Goal: Transaction & Acquisition: Obtain resource

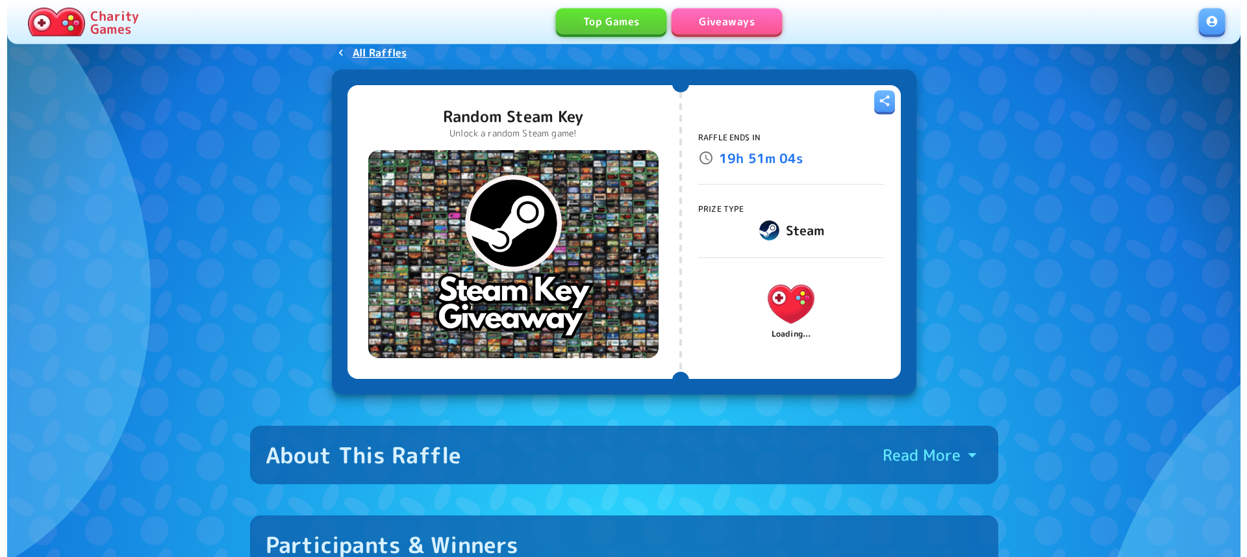
scroll to position [66, 0]
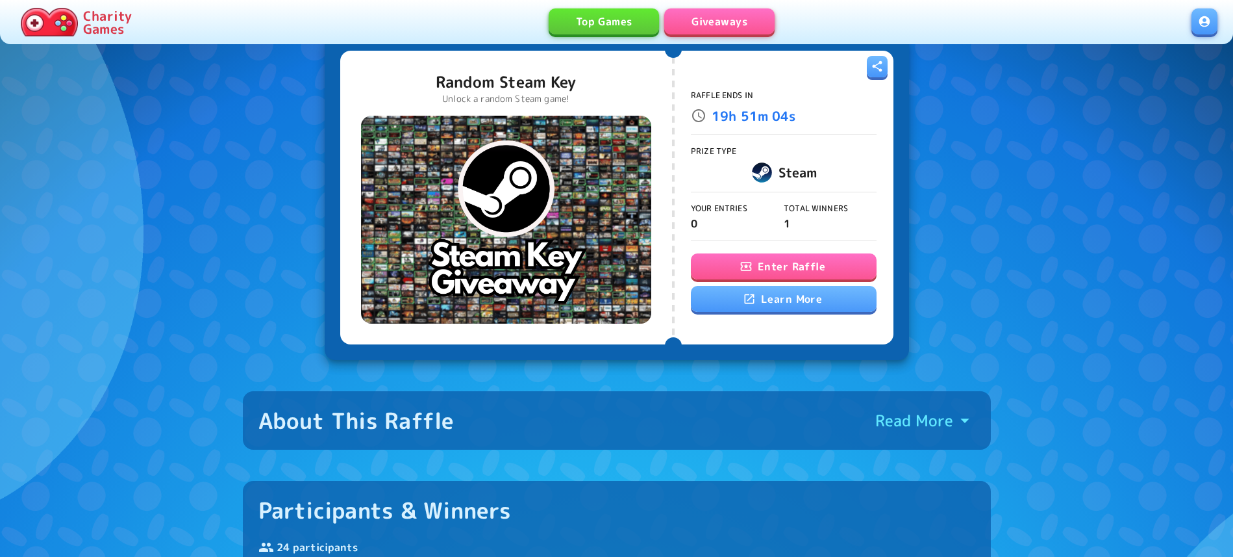
click at [797, 262] on button "Enter Raffle" at bounding box center [784, 266] width 186 height 26
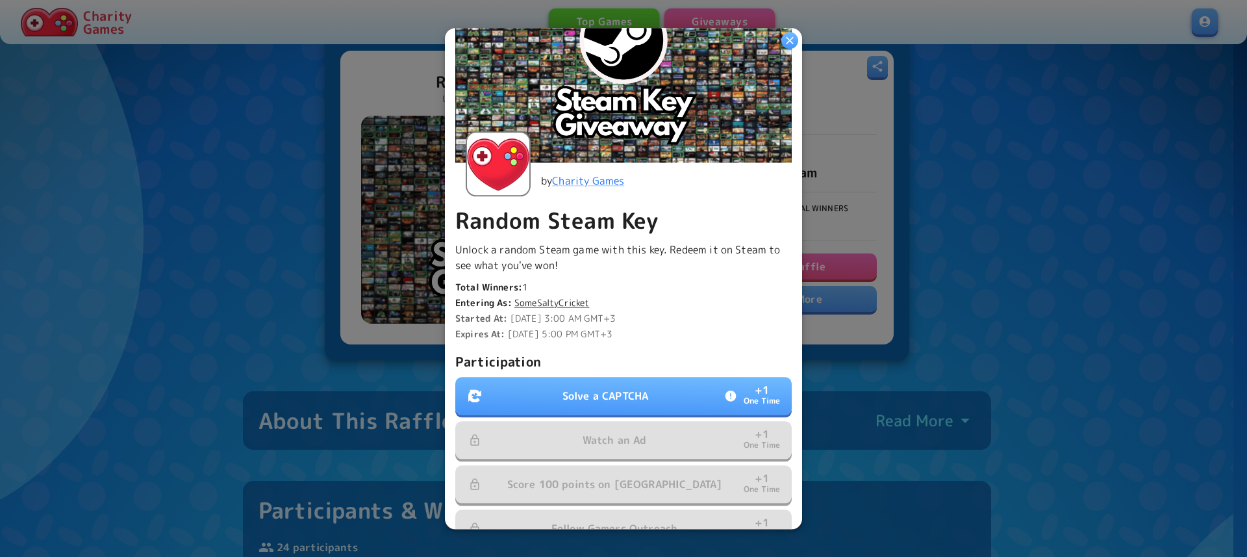
scroll to position [148, 0]
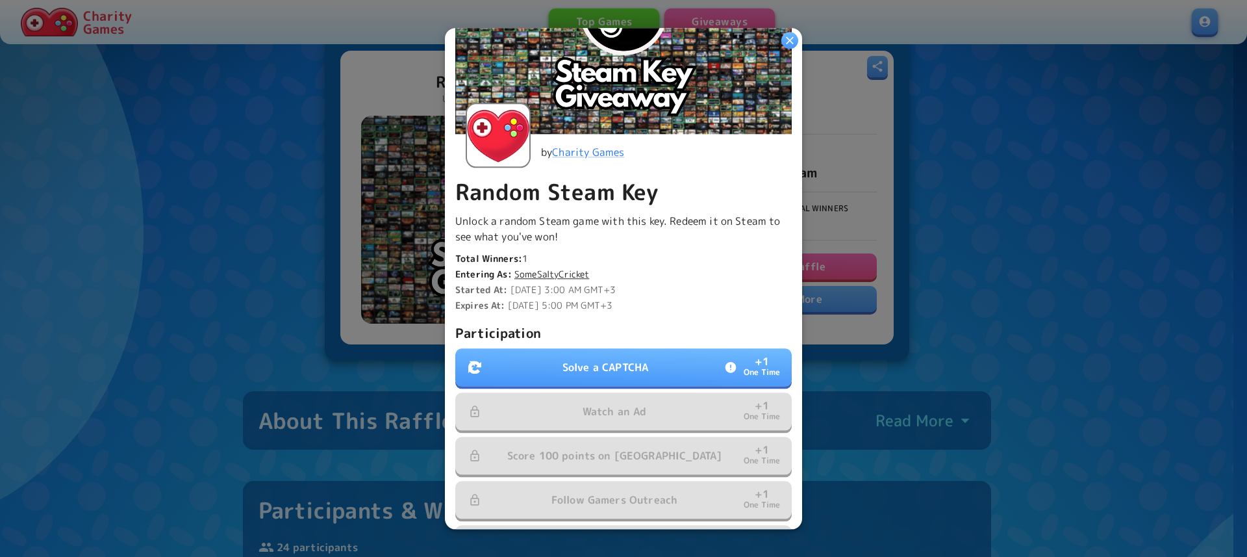
click at [624, 366] on p "Solve a CAPTCHA" at bounding box center [606, 367] width 86 height 16
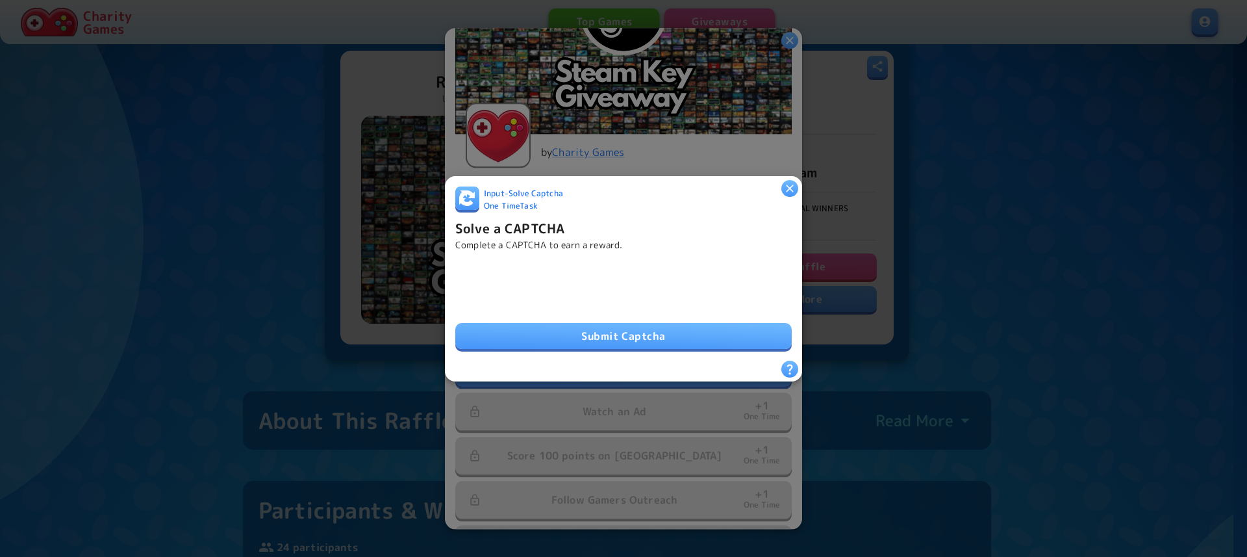
click at [582, 329] on button "Submit Captcha" at bounding box center [623, 336] width 336 height 26
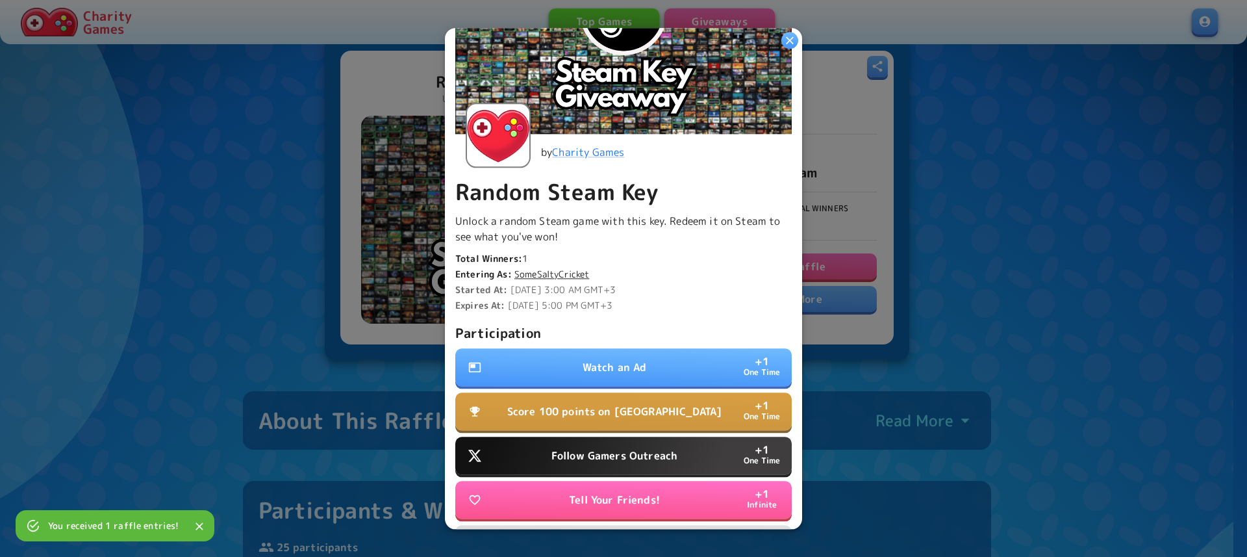
click at [631, 351] on button "Watch an Ad + 1 One Time" at bounding box center [623, 367] width 336 height 38
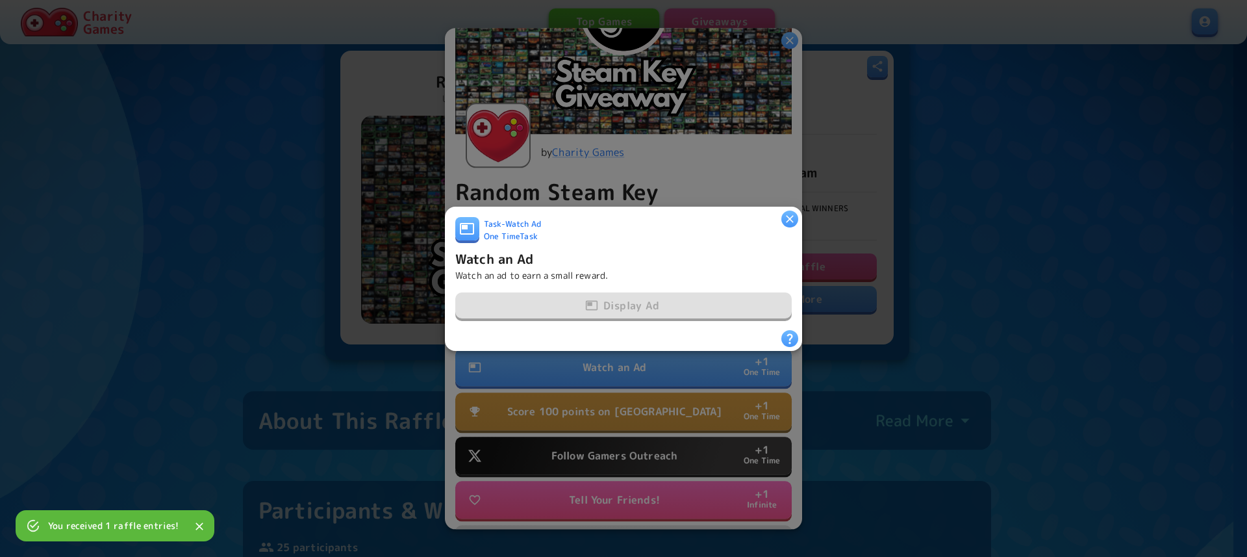
click at [622, 304] on div "Display Ad" at bounding box center [623, 305] width 336 height 27
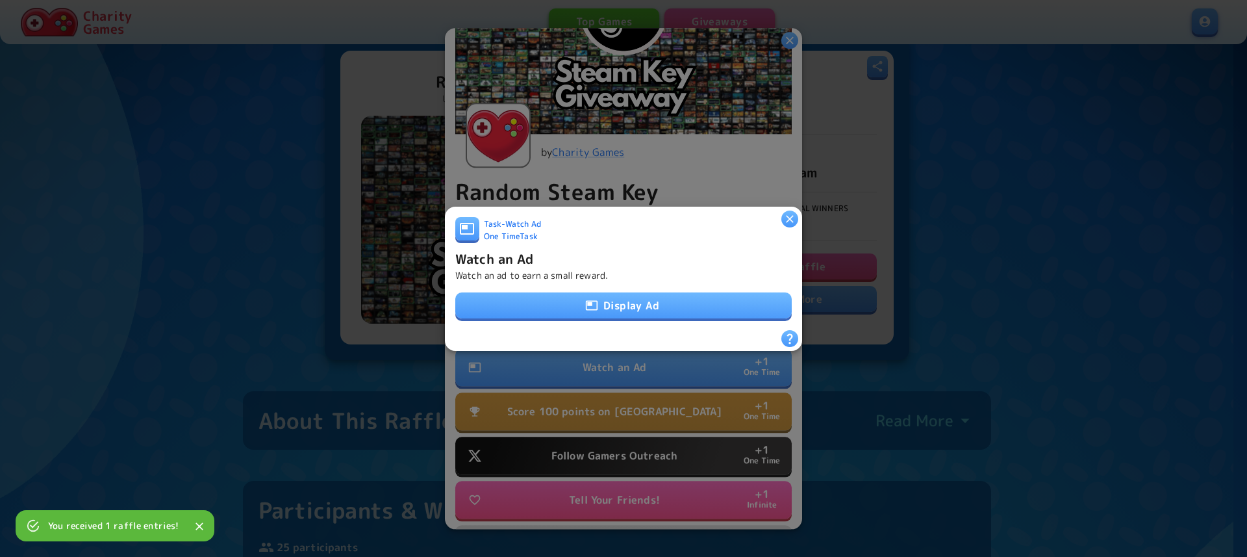
click at [622, 304] on button "Display Ad" at bounding box center [623, 305] width 336 height 26
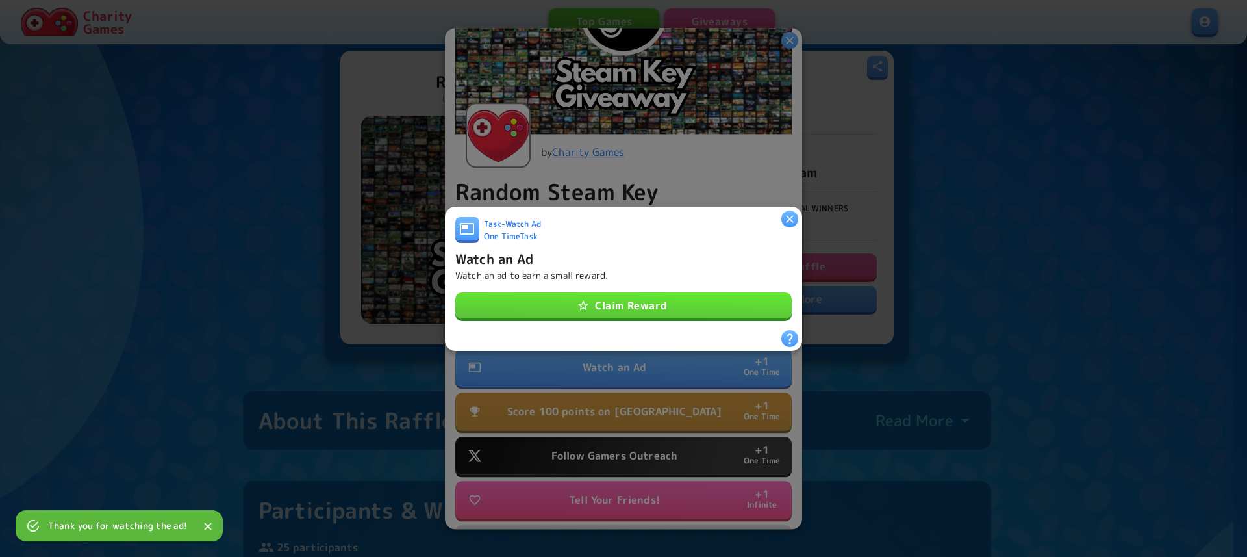
click at [614, 295] on button "Claim Reward" at bounding box center [623, 305] width 336 height 26
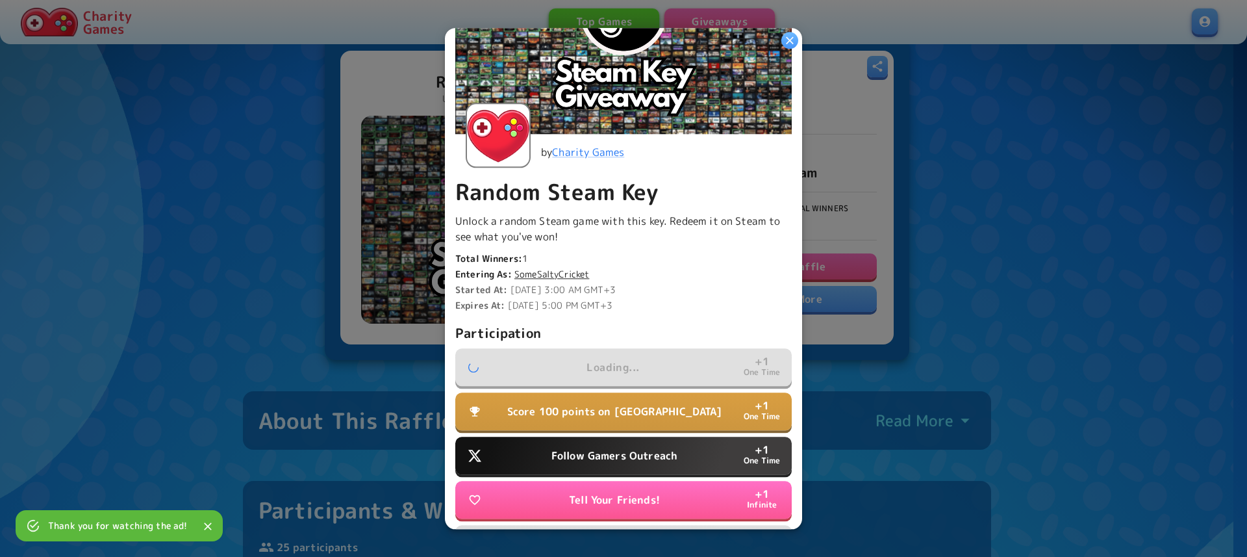
click at [596, 411] on p "Score 100 points on Tall Tower" at bounding box center [614, 411] width 215 height 16
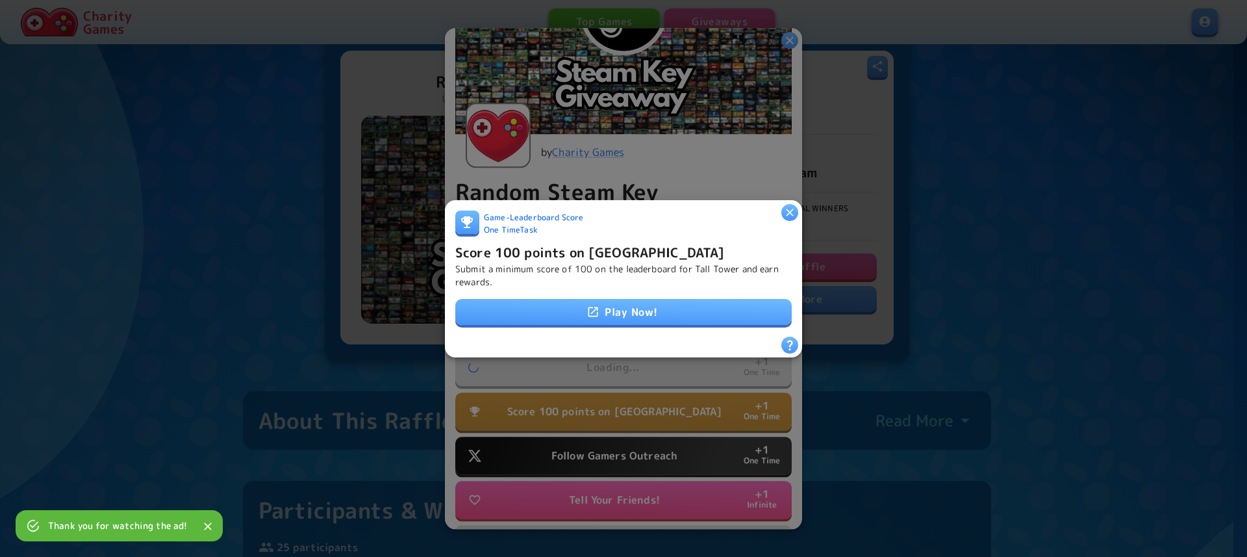
click at [609, 308] on link "Play Now!" at bounding box center [623, 312] width 336 height 26
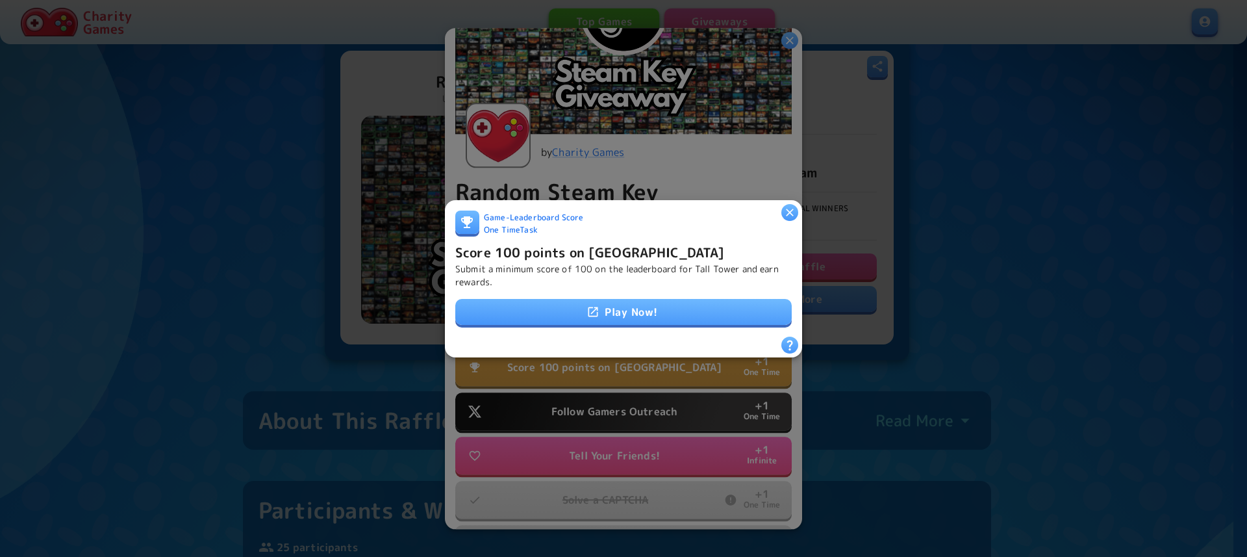
click at [657, 284] on div "Game - Leaderboard Score One Time Task Score 100 points on Tall Tower Submit a …" at bounding box center [623, 273] width 336 height 126
click at [638, 303] on link "Play Now!" at bounding box center [623, 312] width 336 height 26
click at [790, 208] on icon "button" at bounding box center [789, 211] width 13 height 13
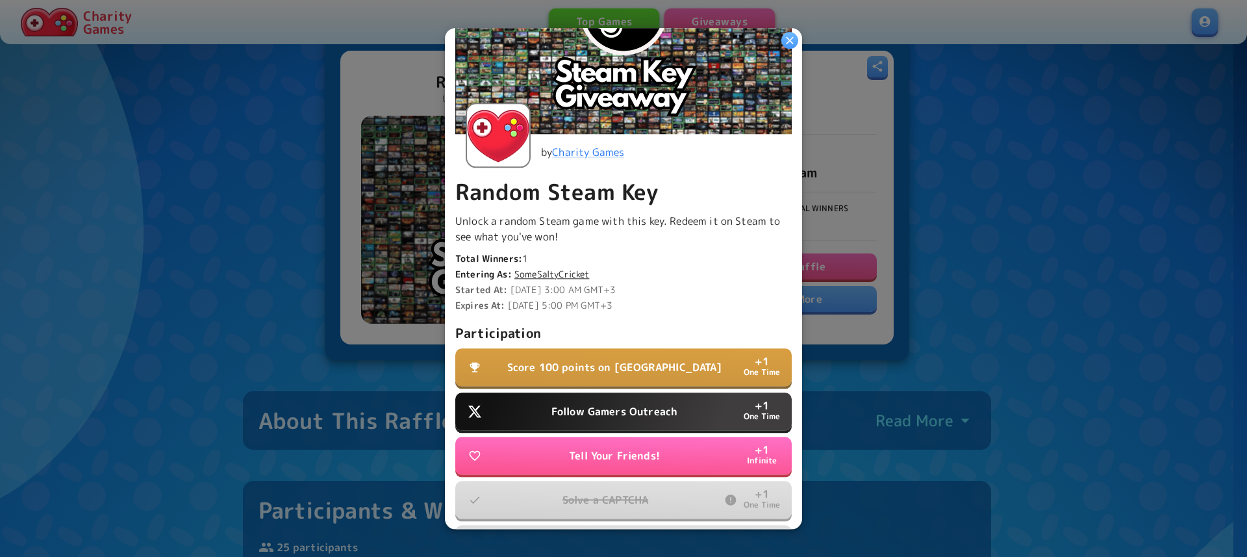
click at [572, 403] on p "Follow Gamers Outreach" at bounding box center [614, 411] width 126 height 16
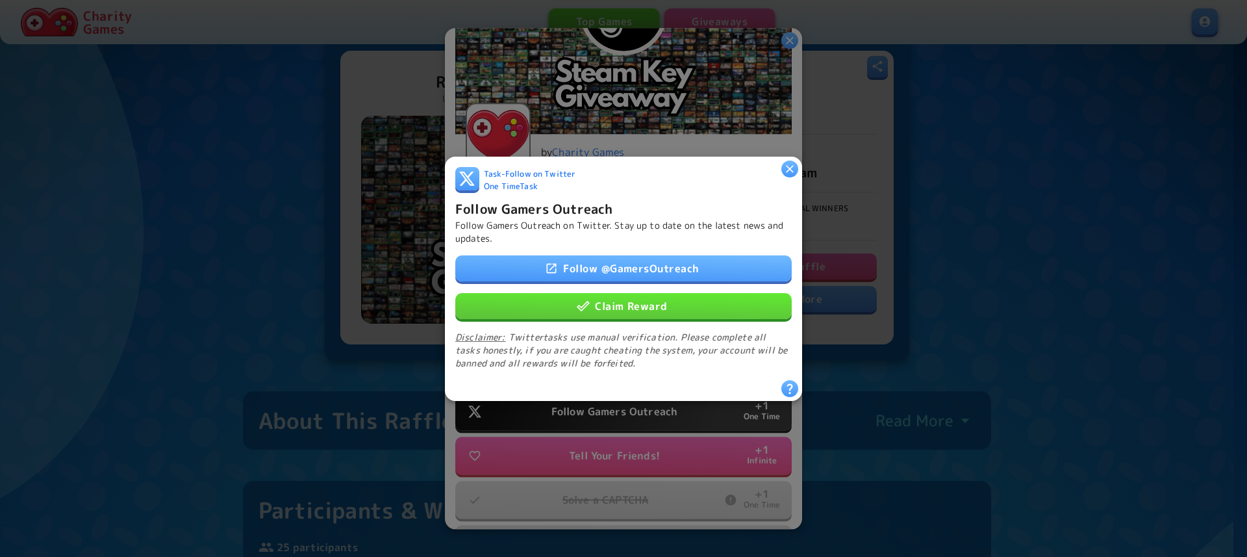
click at [632, 266] on link "Follow @ GamersOutreach" at bounding box center [623, 268] width 336 height 26
click at [611, 292] on button "Claim Reward" at bounding box center [623, 305] width 336 height 26
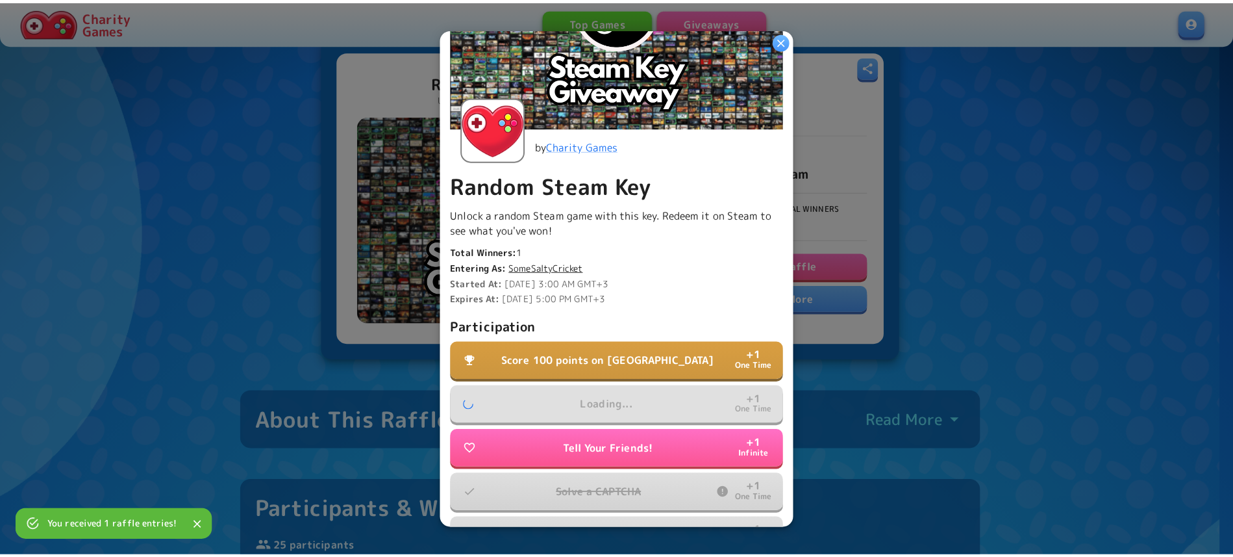
scroll to position [148, 0]
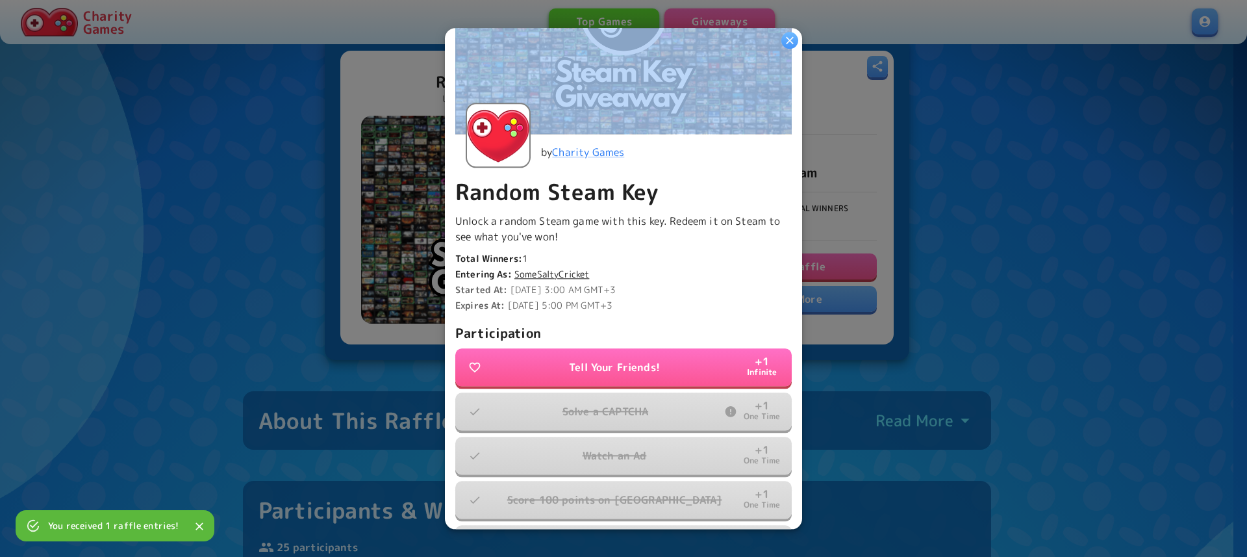
click at [783, 41] on div "Ends In 20 hours Entrants 25 Total entries 96 Your entries 4 by Charity Games R…" at bounding box center [623, 278] width 357 height 501
click at [788, 42] on icon "button" at bounding box center [789, 40] width 13 height 13
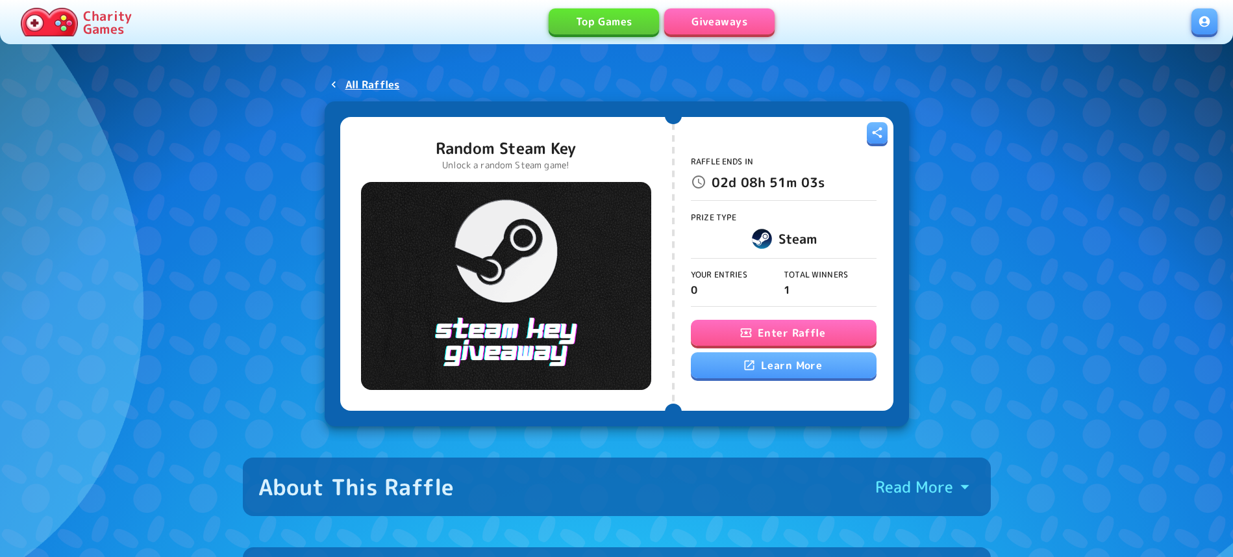
click at [736, 341] on button "Enter Raffle" at bounding box center [784, 333] width 186 height 26
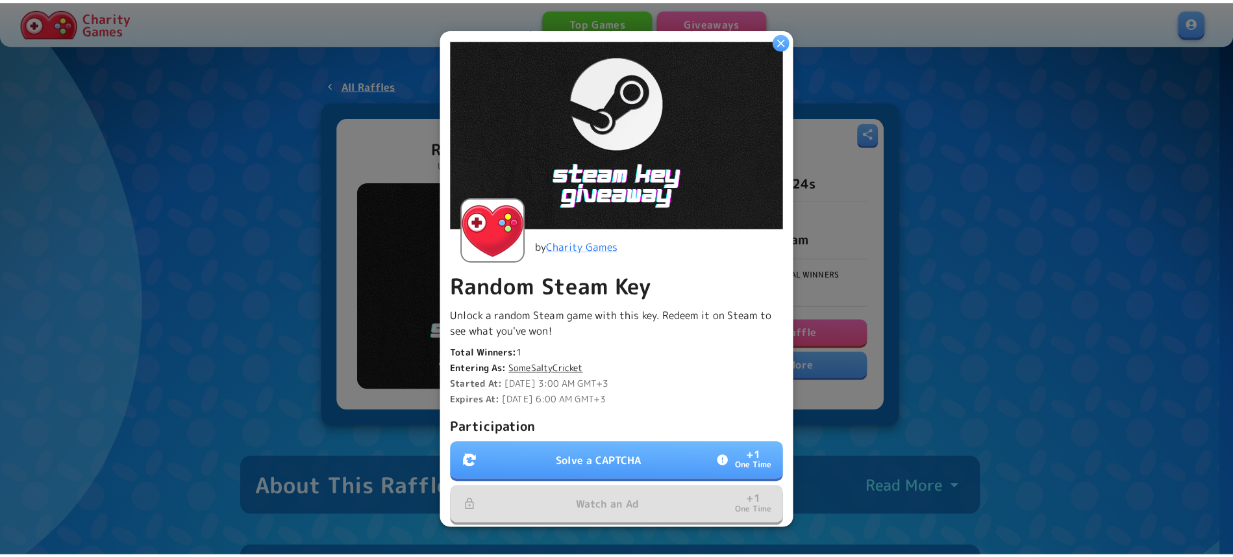
scroll to position [222, 0]
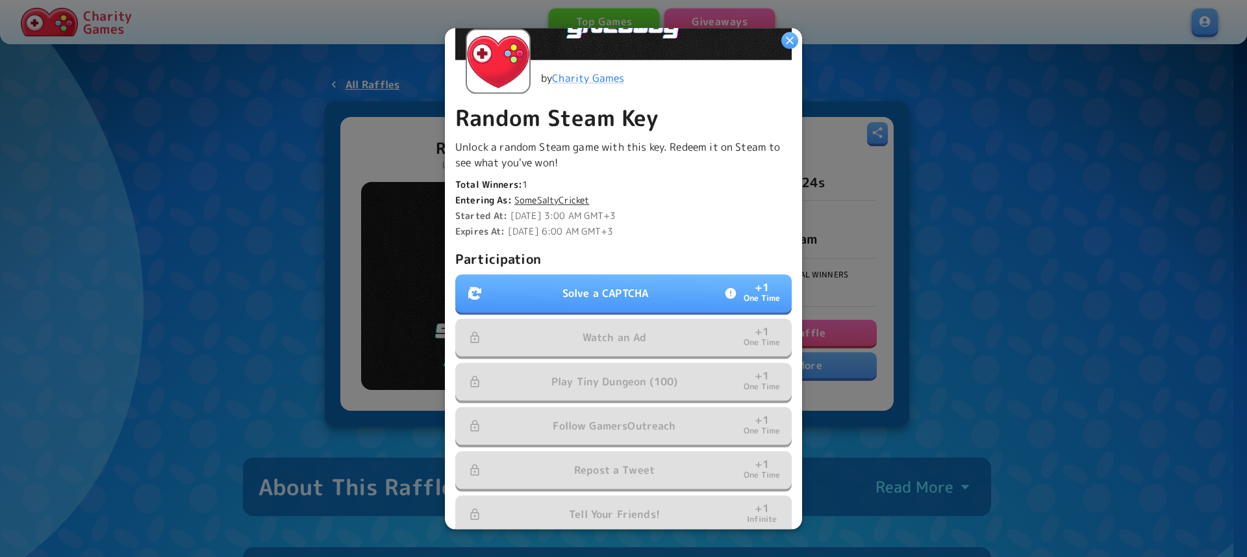
click at [653, 292] on button "Solve a CAPTCHA + 1 One Time" at bounding box center [623, 293] width 336 height 38
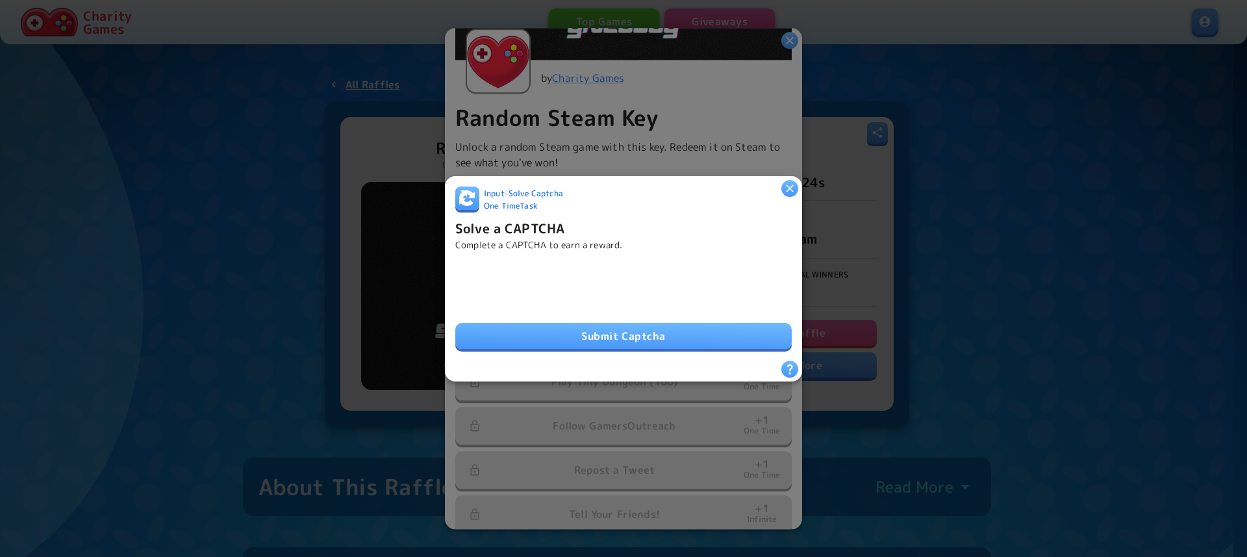
click at [596, 331] on button "Submit Captcha" at bounding box center [623, 336] width 336 height 26
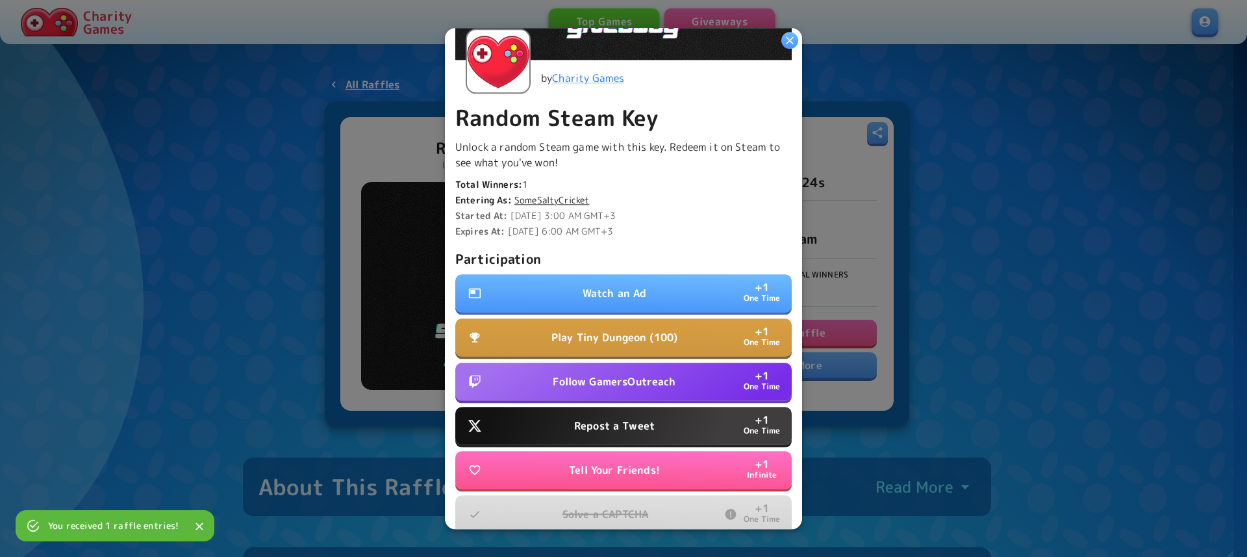
click at [611, 288] on p "Watch an Ad" at bounding box center [615, 293] width 64 height 16
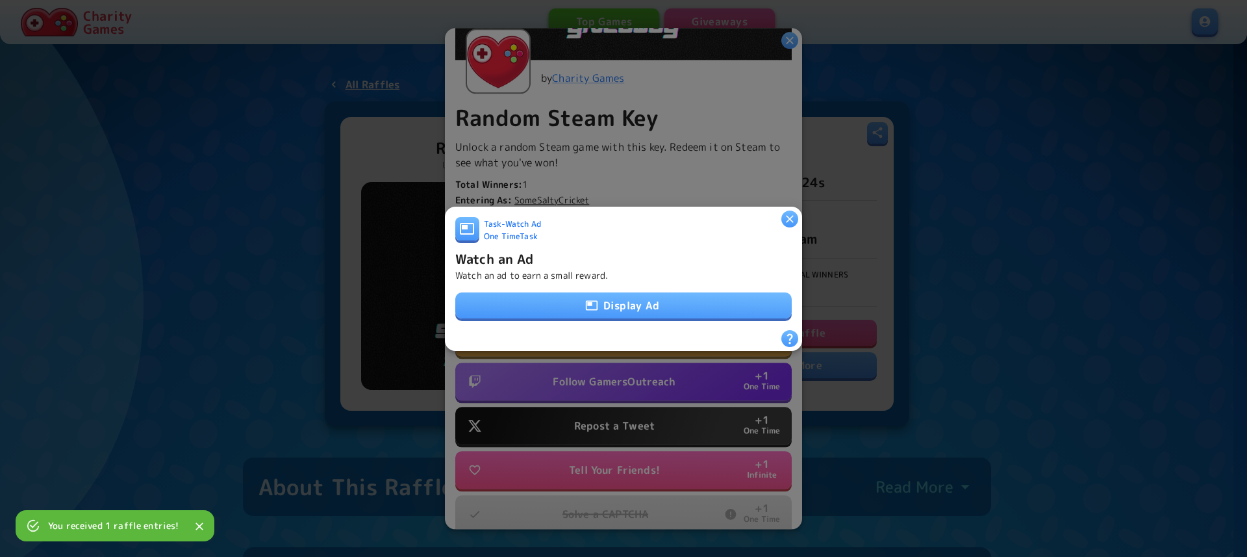
click at [608, 297] on button "Display Ad" at bounding box center [623, 305] width 336 height 26
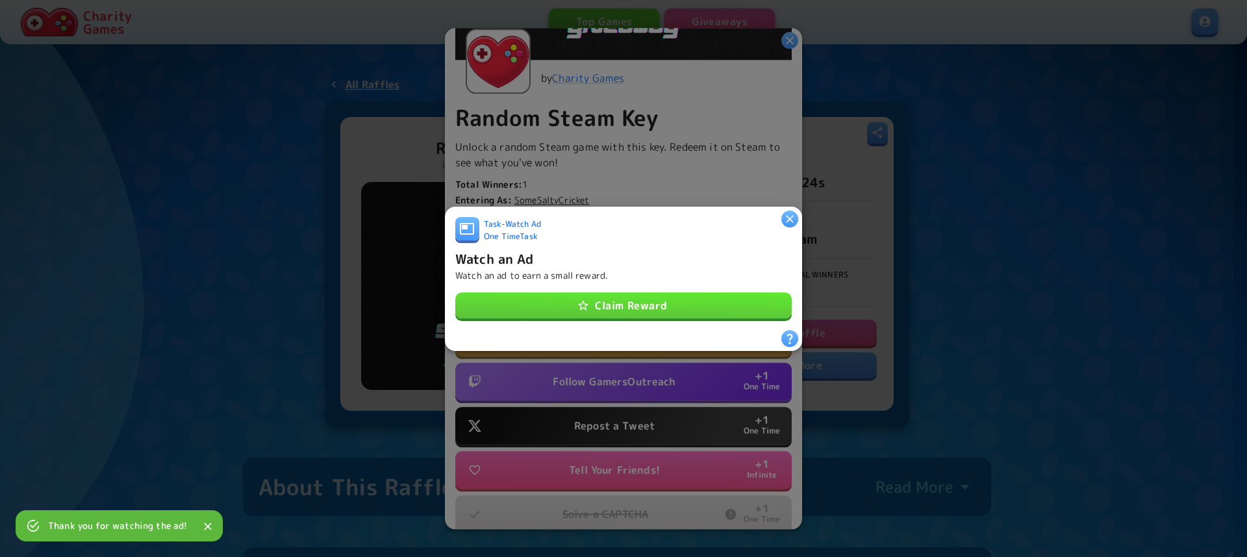
click at [692, 292] on button "Claim Reward" at bounding box center [623, 305] width 336 height 26
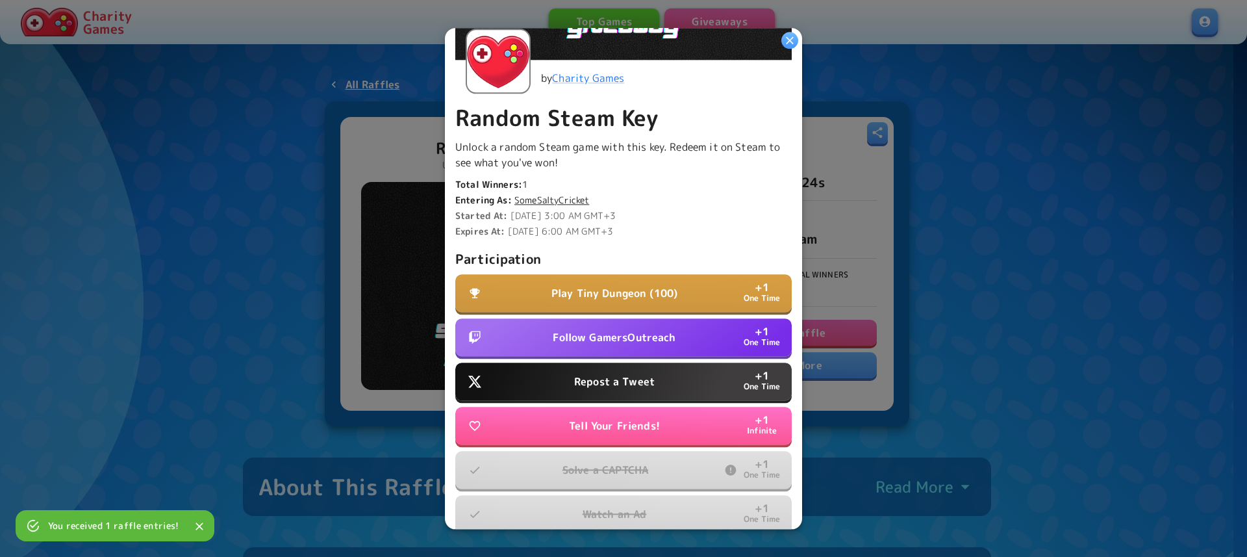
click at [635, 329] on p "Follow GamersOutreach" at bounding box center [614, 337] width 123 height 16
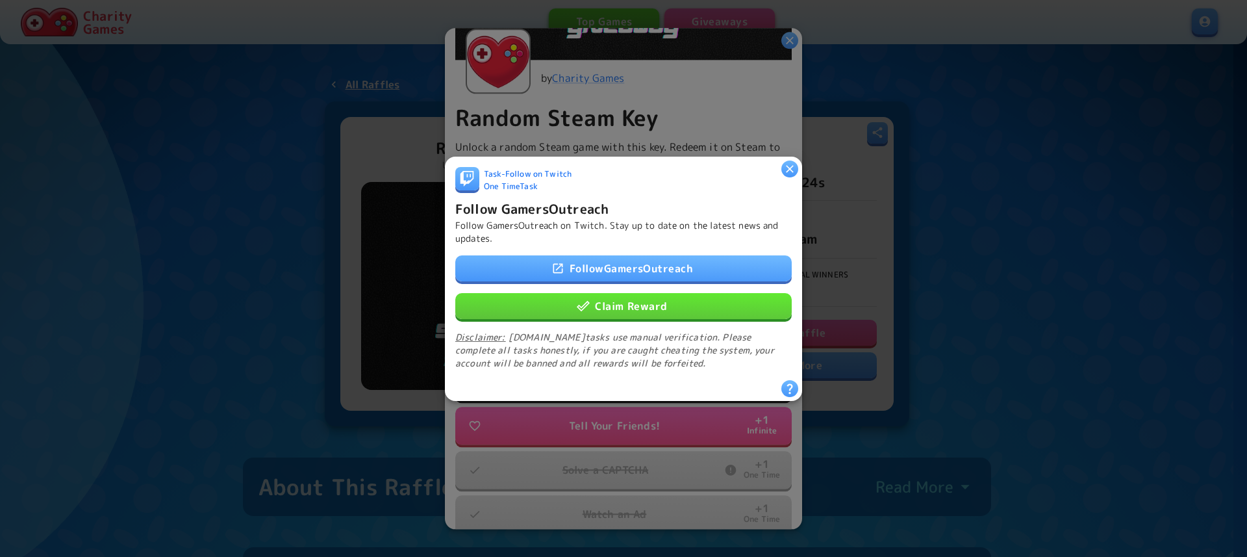
click at [637, 292] on button "Claim Reward" at bounding box center [623, 305] width 336 height 26
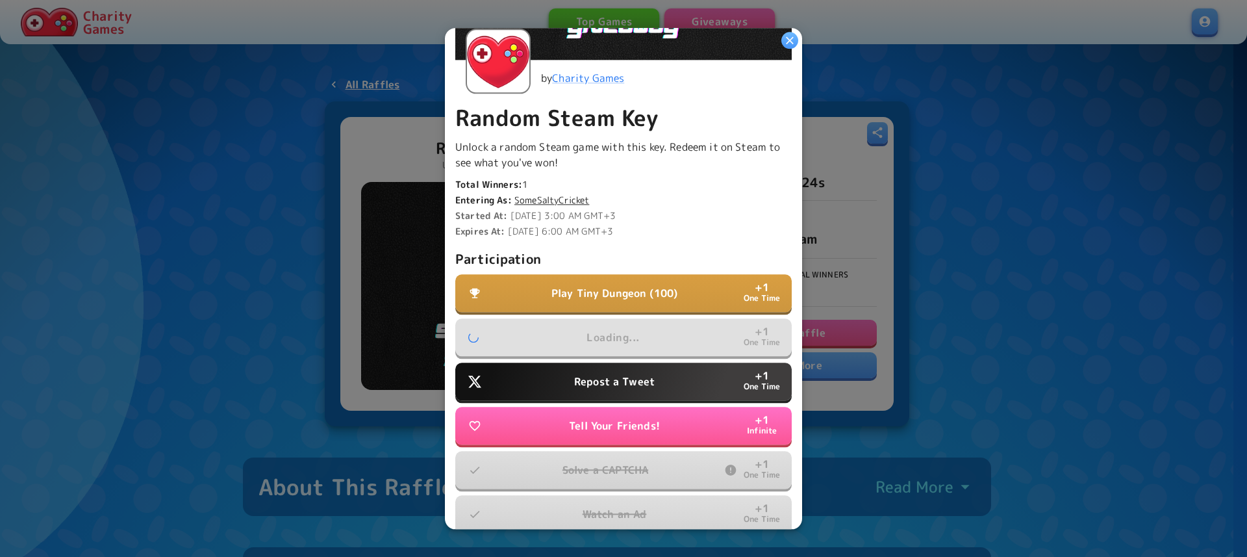
click at [585, 378] on p "Repost a Tweet" at bounding box center [614, 381] width 81 height 16
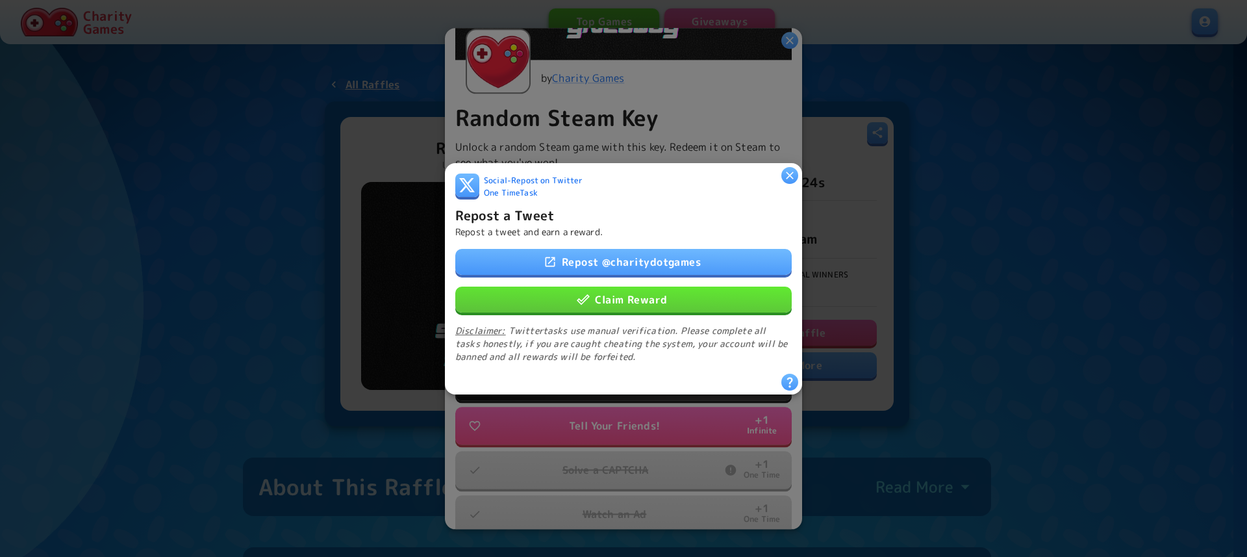
click at [640, 248] on link "Repost @ charitydotgames" at bounding box center [623, 261] width 336 height 26
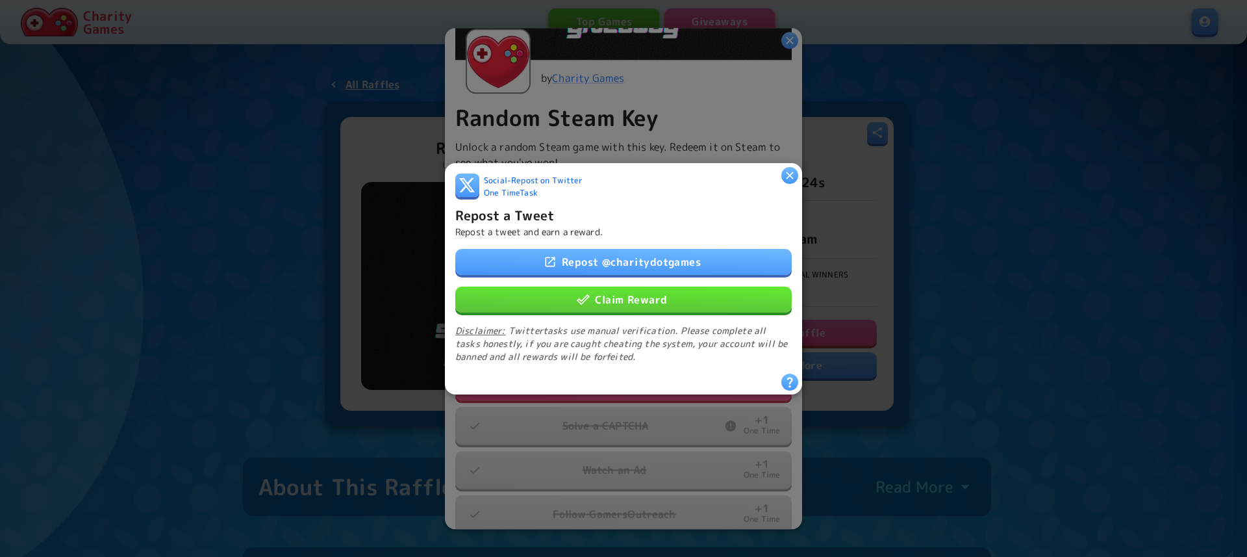
click at [610, 257] on link "Repost @ charitydotgames" at bounding box center [623, 261] width 336 height 26
click at [609, 311] on div "Repost @ charitydotgames Claim Reward Disclaimer: Twitter tasks use manual veri…" at bounding box center [623, 305] width 336 height 114
click at [613, 288] on button "Claim Reward" at bounding box center [623, 299] width 336 height 26
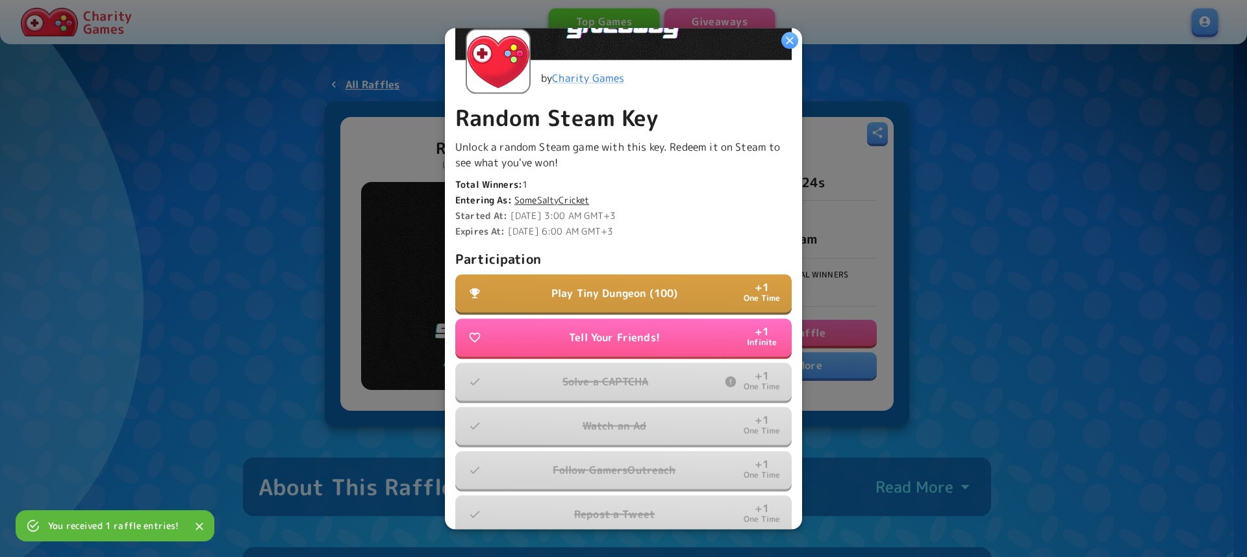
click at [791, 40] on icon "button" at bounding box center [789, 40] width 13 height 13
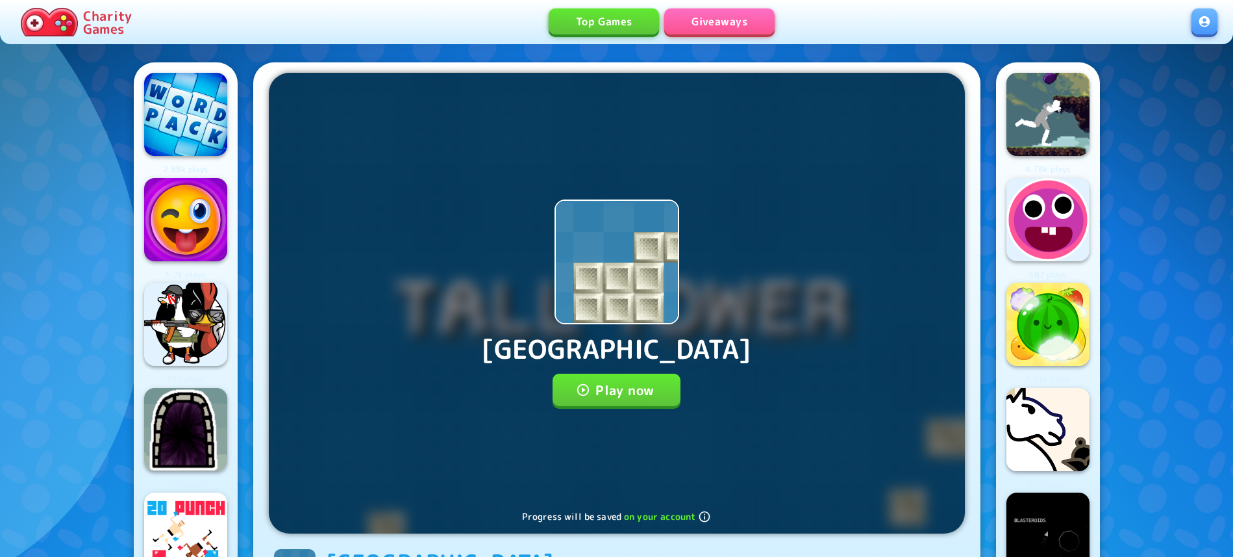
click at [610, 382] on button "Play now" at bounding box center [617, 389] width 128 height 32
